Goal: Find specific page/section: Find specific page/section

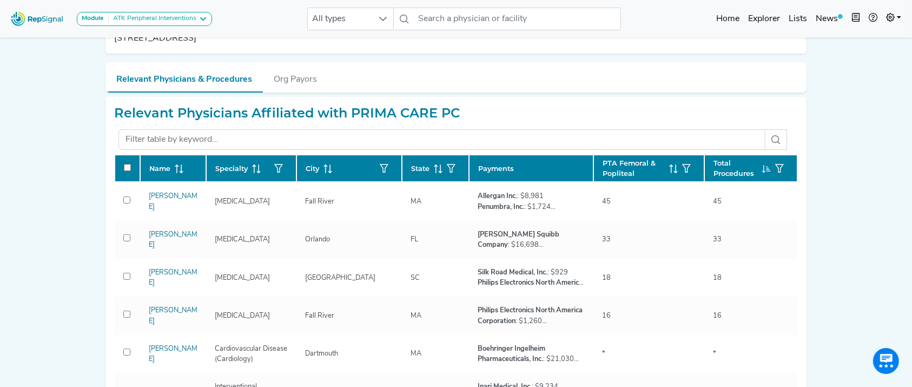
scroll to position [44, 0]
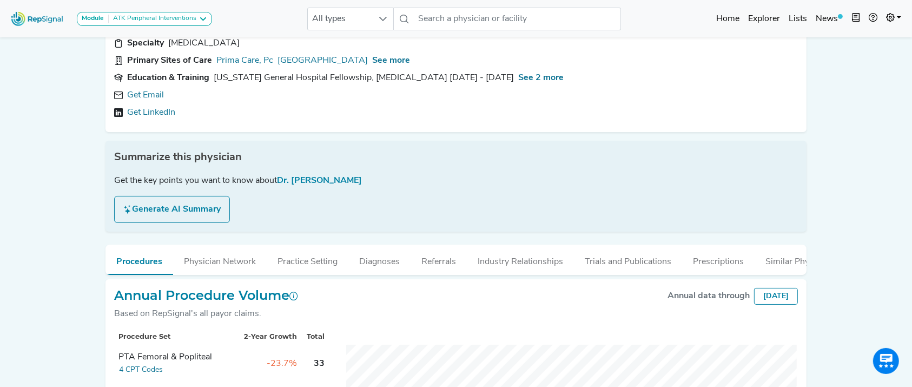
scroll to position [2, 0]
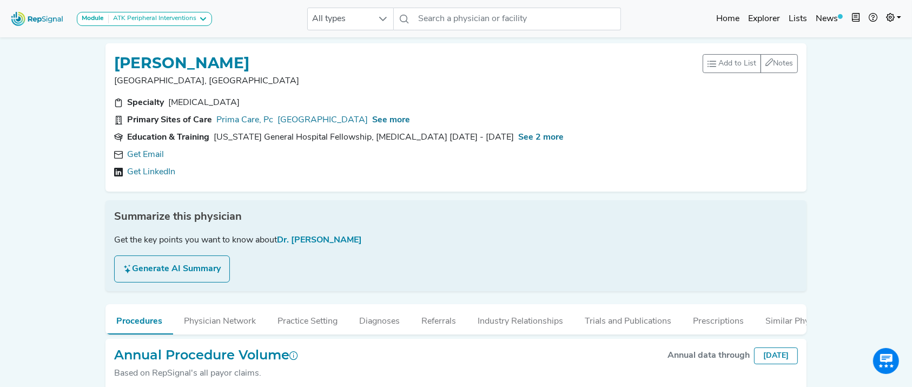
click at [402, 111] on div "Specialty [MEDICAL_DATA] Primary Sites of Care Prima Care, [GEOGRAPHIC_DATA] Se…" at bounding box center [456, 139] width 697 height 87
click at [402, 116] on span "See more" at bounding box center [391, 120] width 38 height 9
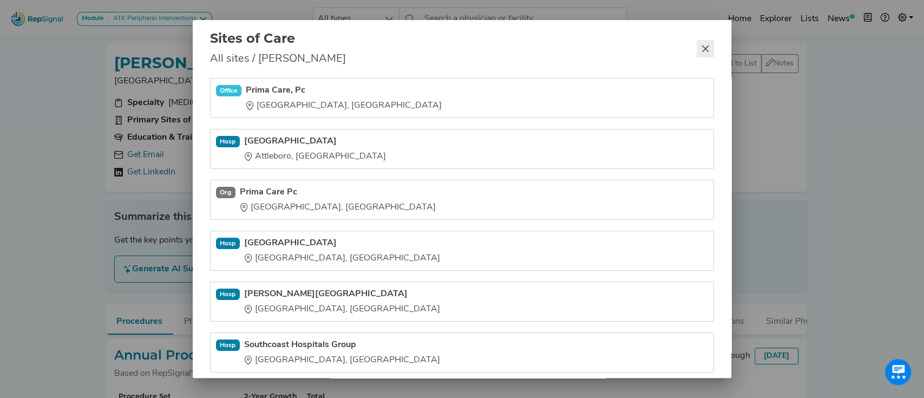
click at [702, 50] on icon "Close" at bounding box center [705, 48] width 9 height 9
